Goal: Check status: Check status

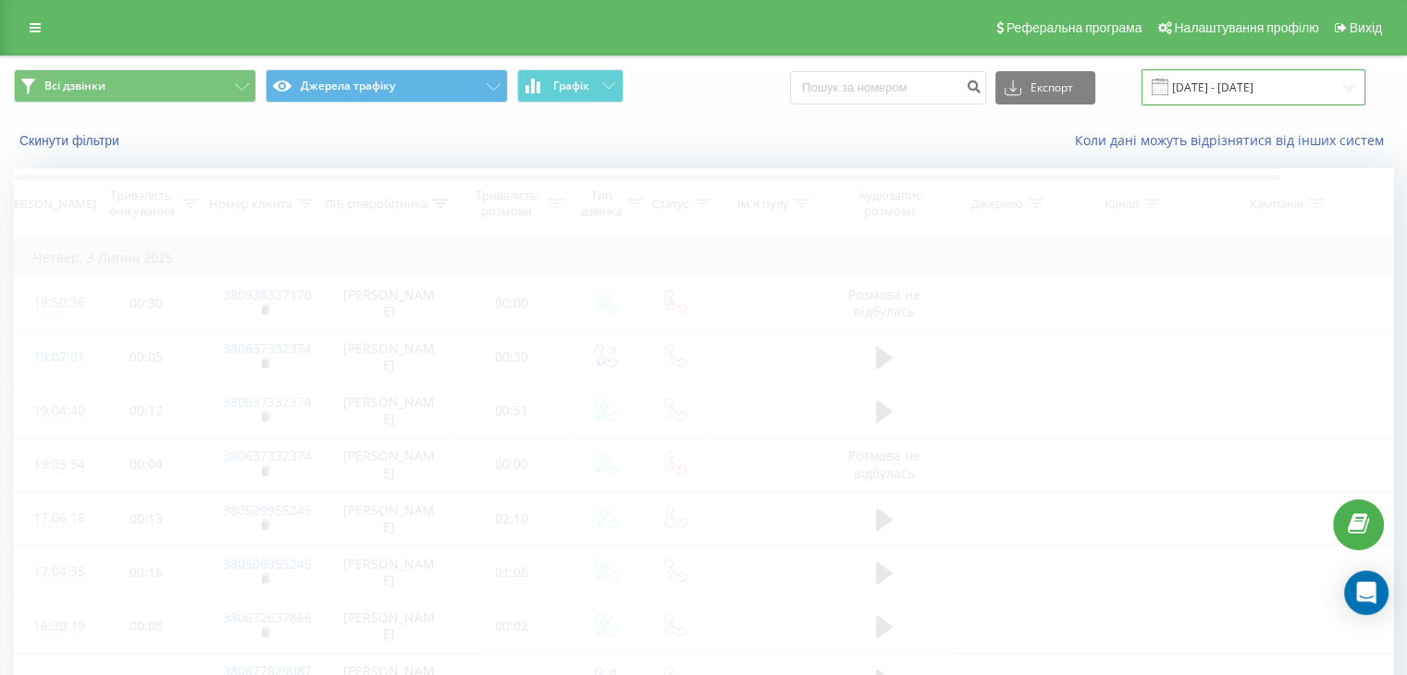
click at [1220, 88] on input "[DATE] - [DATE]" at bounding box center [1254, 87] width 224 height 36
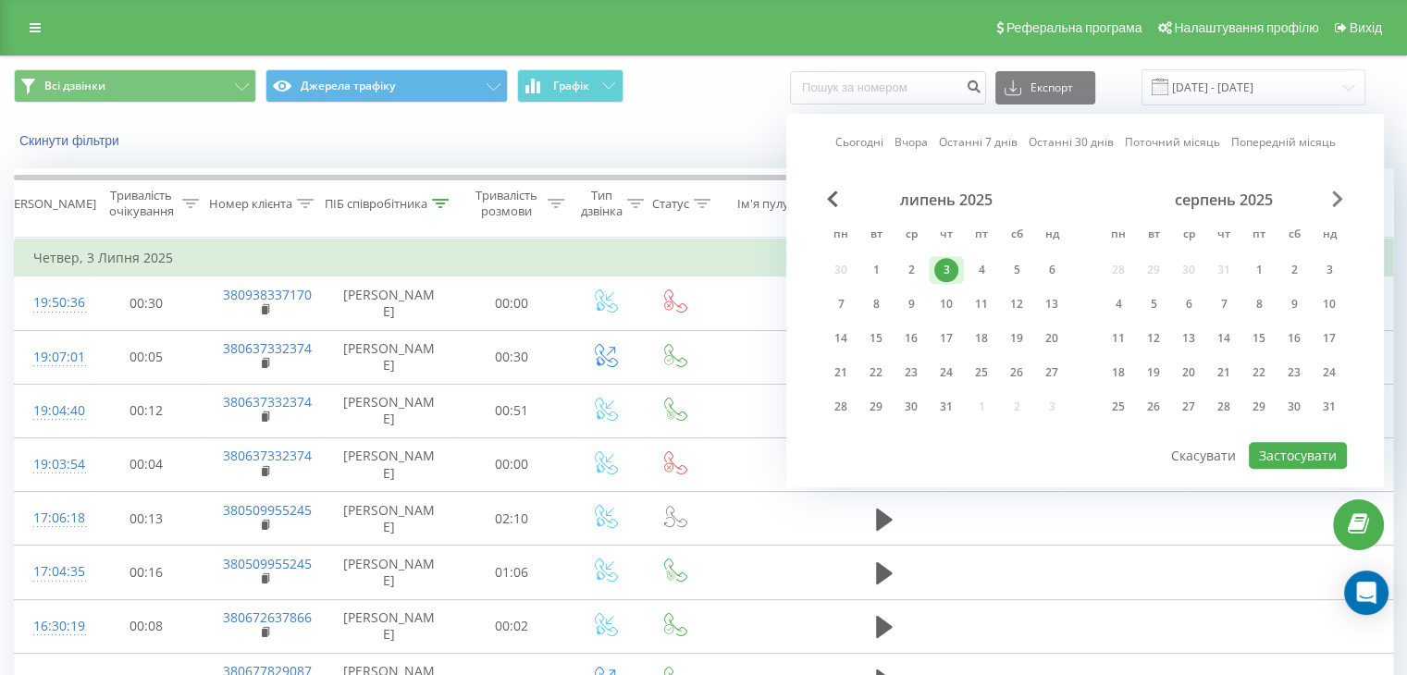
click at [1337, 195] on span "Next Month" at bounding box center [1337, 199] width 11 height 17
click at [1251, 329] on div "19" at bounding box center [1259, 339] width 24 height 24
click at [1299, 451] on button "Застосувати" at bounding box center [1298, 455] width 98 height 27
type input "[DATE] - [DATE]"
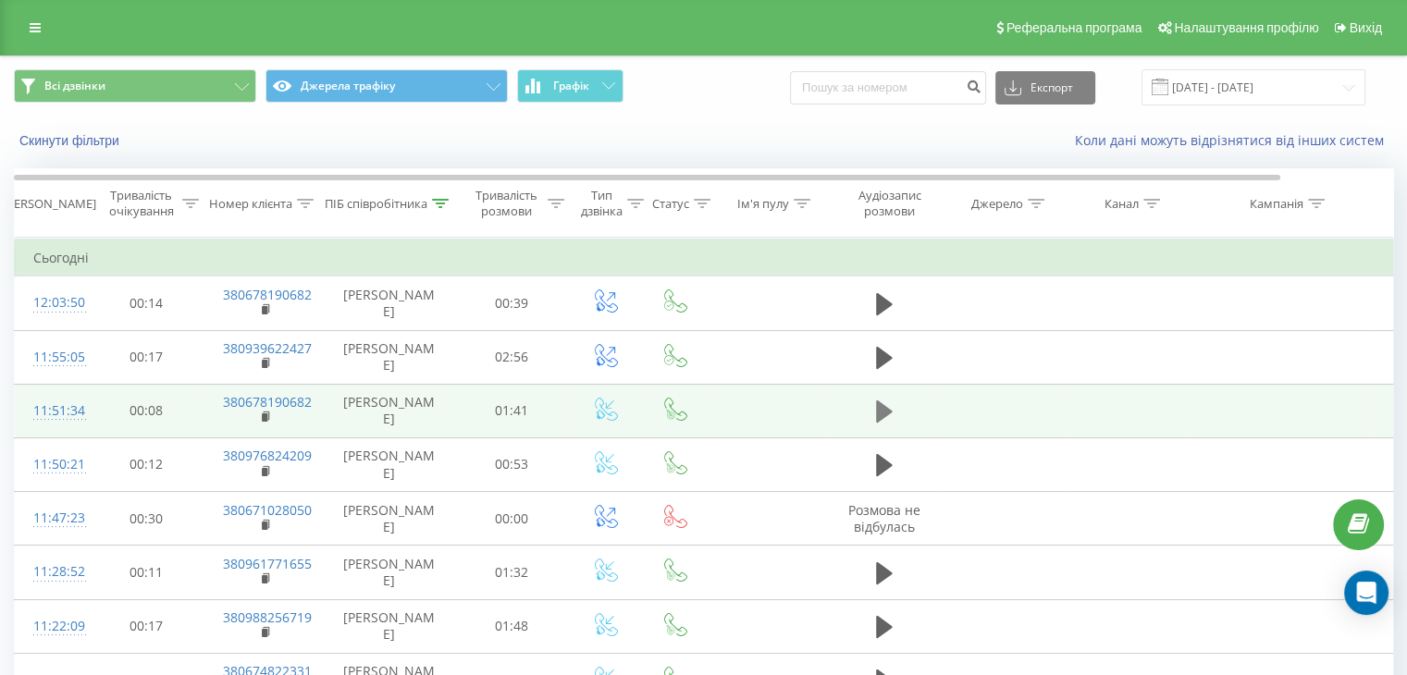
click at [881, 408] on icon at bounding box center [884, 412] width 17 height 22
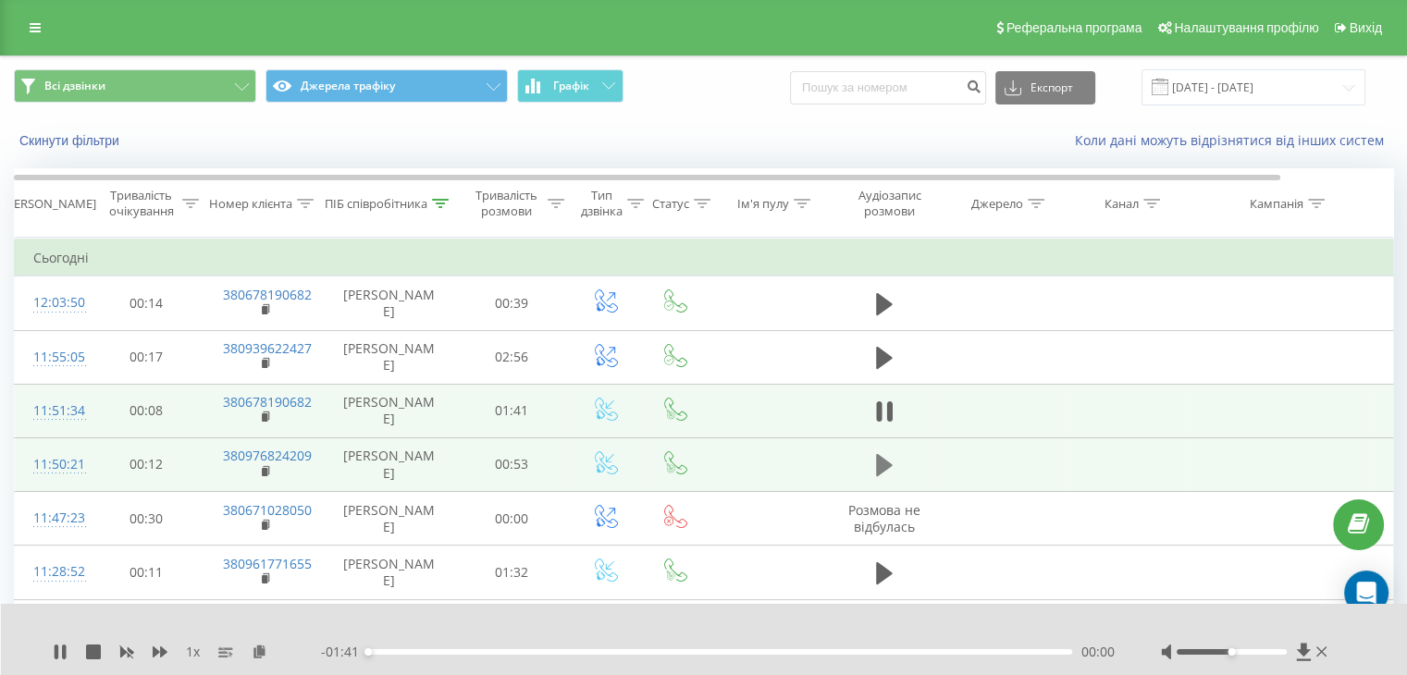
click at [878, 460] on icon at bounding box center [884, 465] width 17 height 22
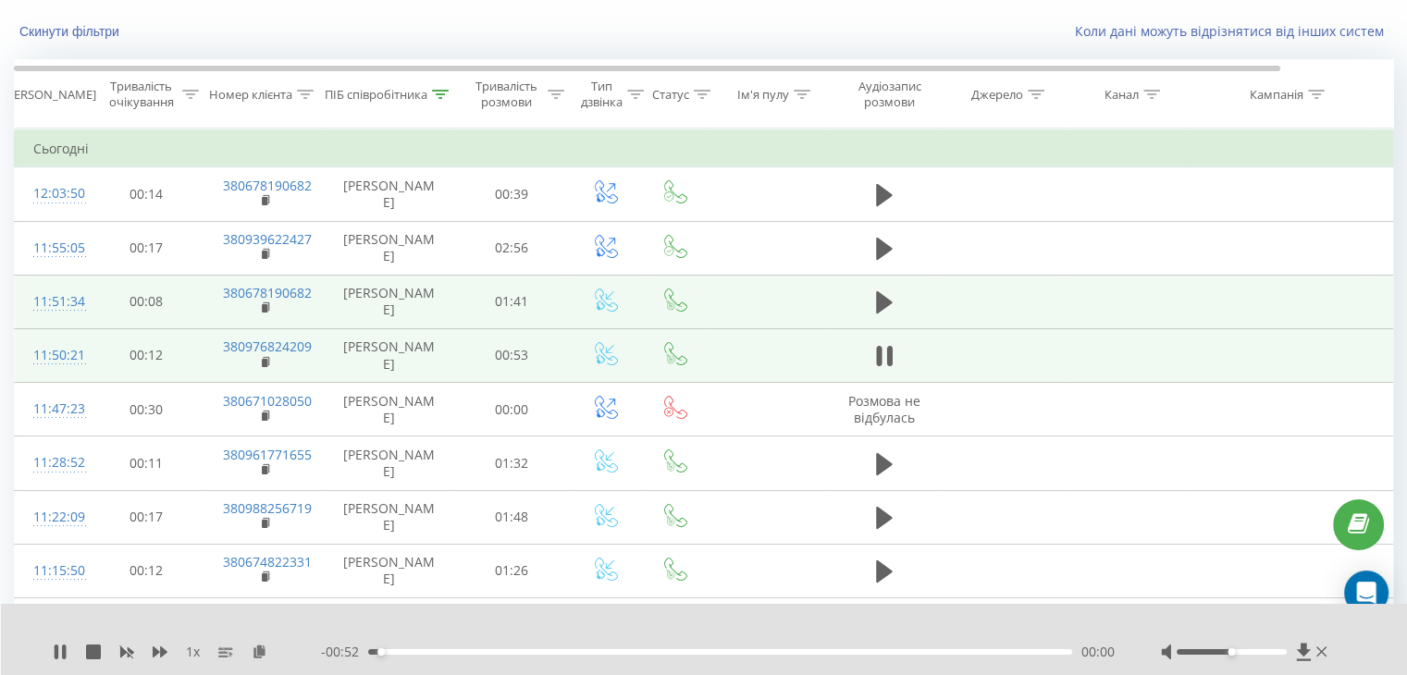
scroll to position [110, 0]
click at [577, 652] on div "00:15" at bounding box center [720, 652] width 704 height 6
click at [637, 652] on div "00:20" at bounding box center [720, 652] width 704 height 6
click at [677, 652] on div "00:23" at bounding box center [720, 652] width 704 height 6
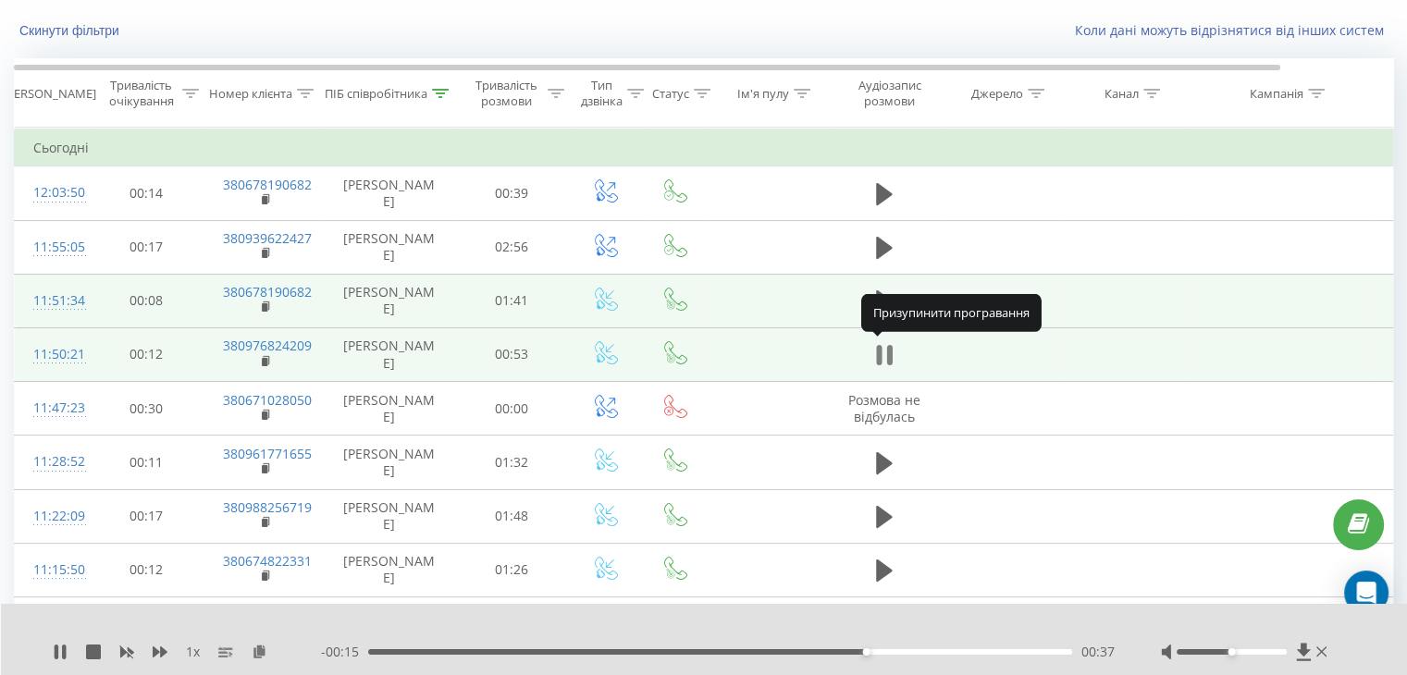
click at [879, 345] on icon at bounding box center [879, 355] width 6 height 20
